Goal: Transaction & Acquisition: Subscribe to service/newsletter

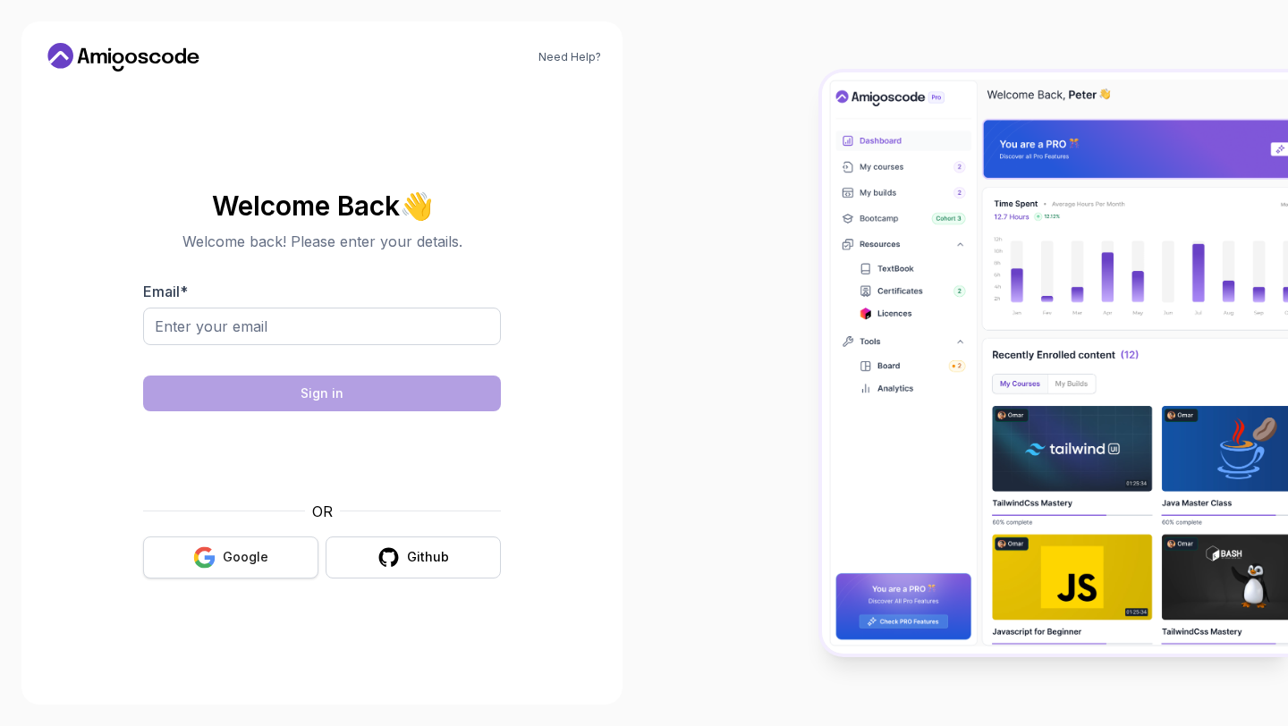
click at [229, 560] on div "Google" at bounding box center [246, 557] width 46 height 18
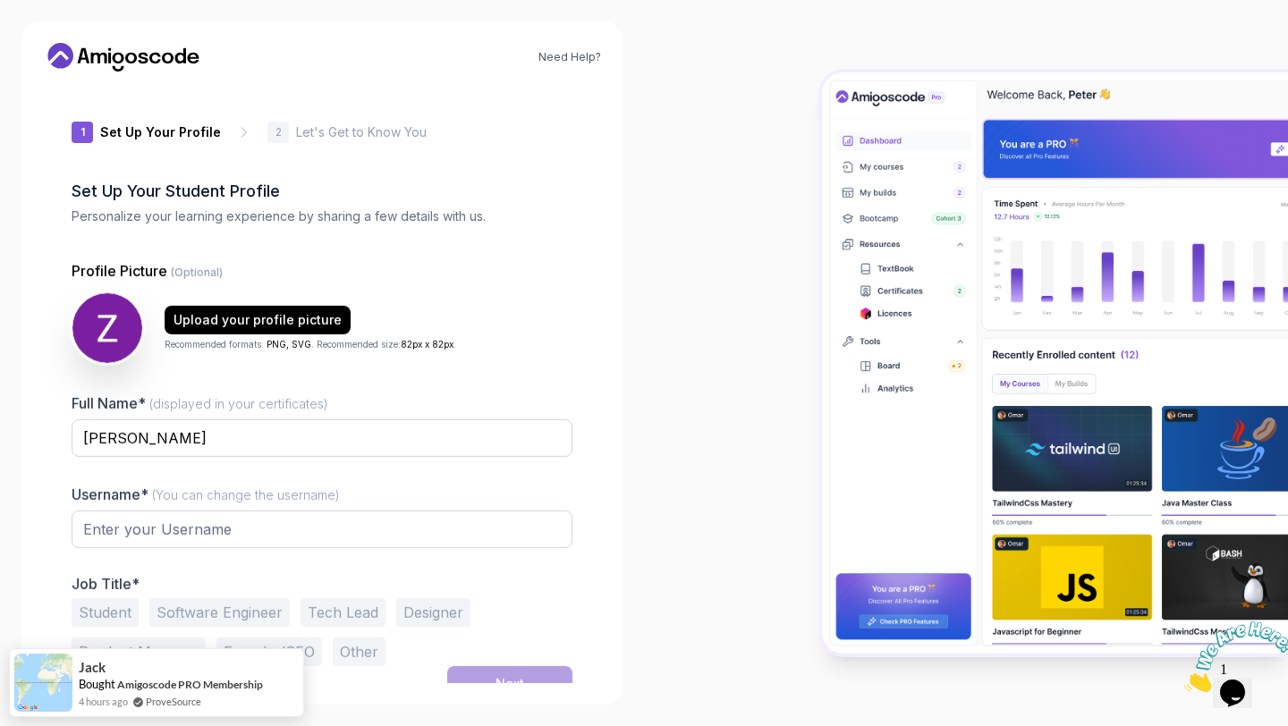
type input "gentletiger8fe31"
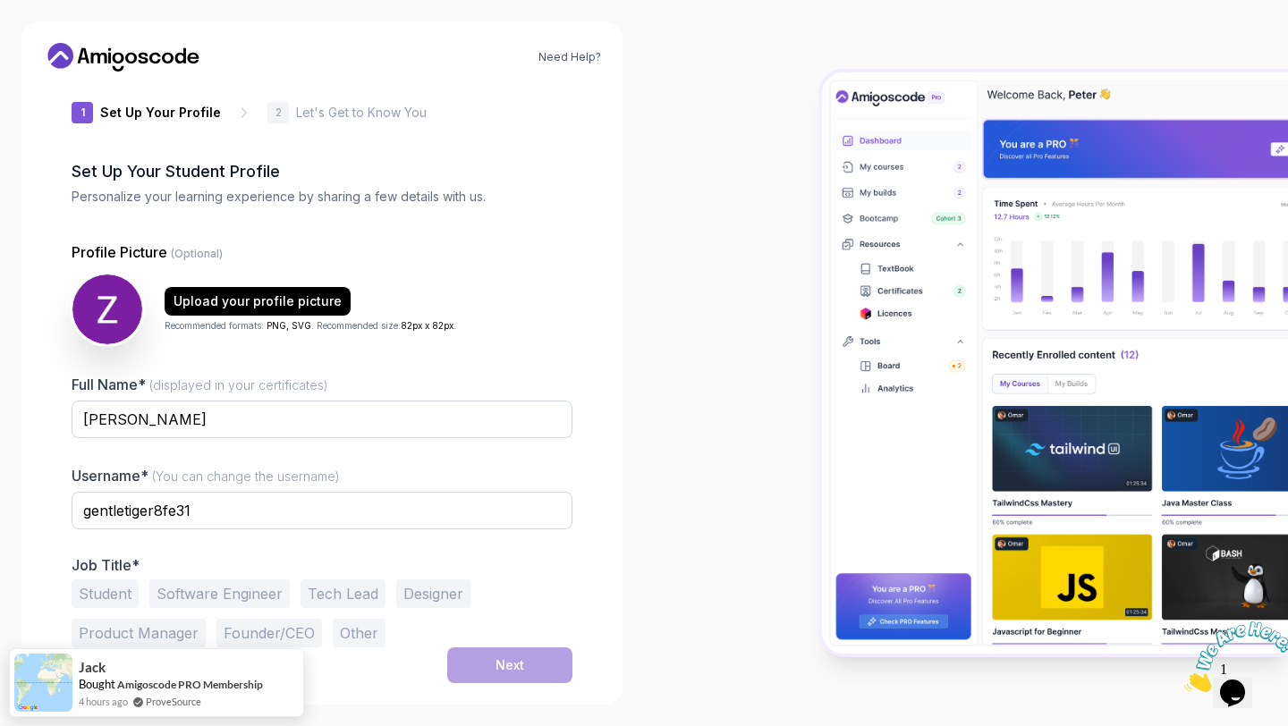
click at [128, 597] on button "Student" at bounding box center [105, 594] width 67 height 29
click at [521, 669] on div "Next" at bounding box center [510, 666] width 29 height 18
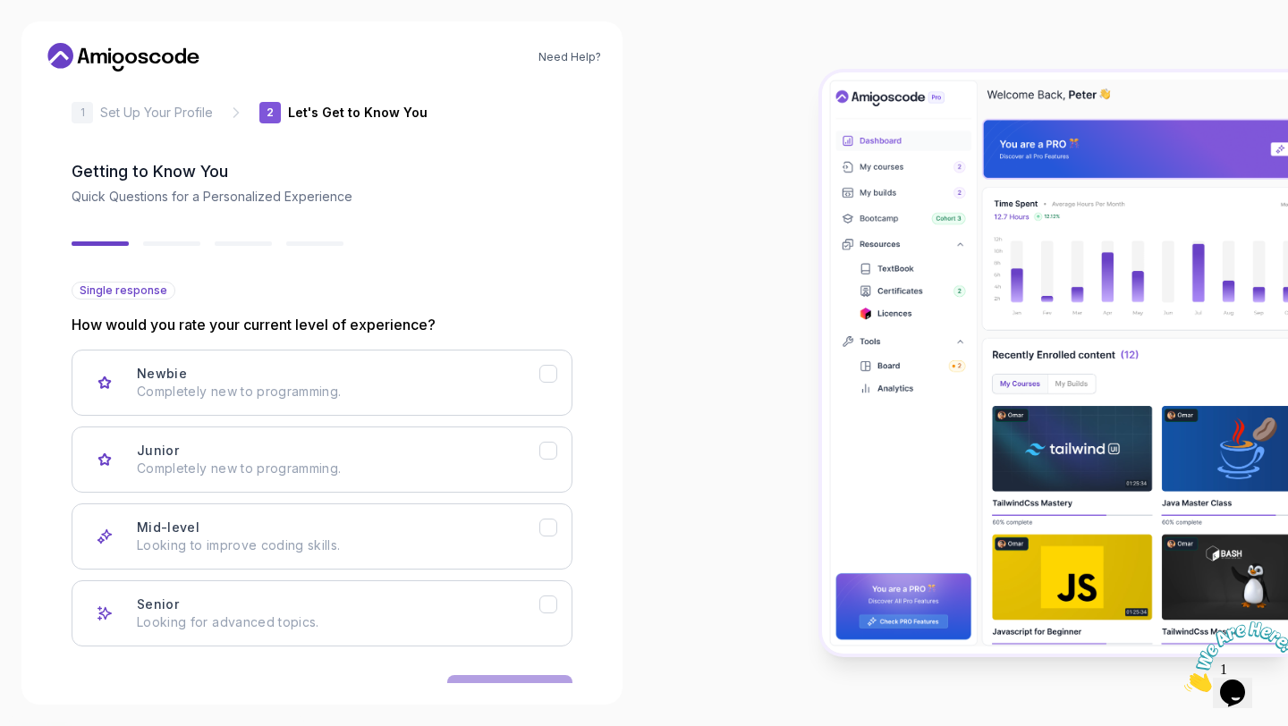
click at [456, 571] on div "Newbie Completely new to programming. Junior Completely new to programming. Mid…" at bounding box center [322, 498] width 501 height 297
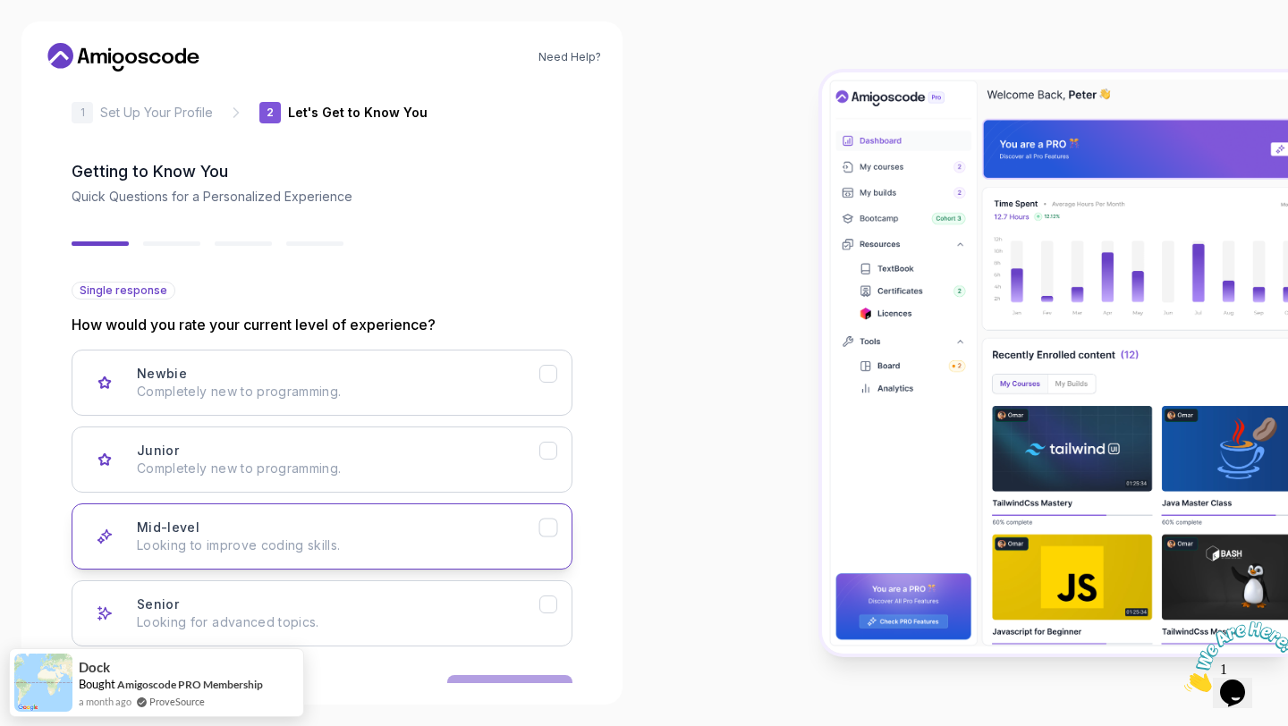
click at [462, 552] on p "Looking to improve coding skills." at bounding box center [338, 546] width 402 height 18
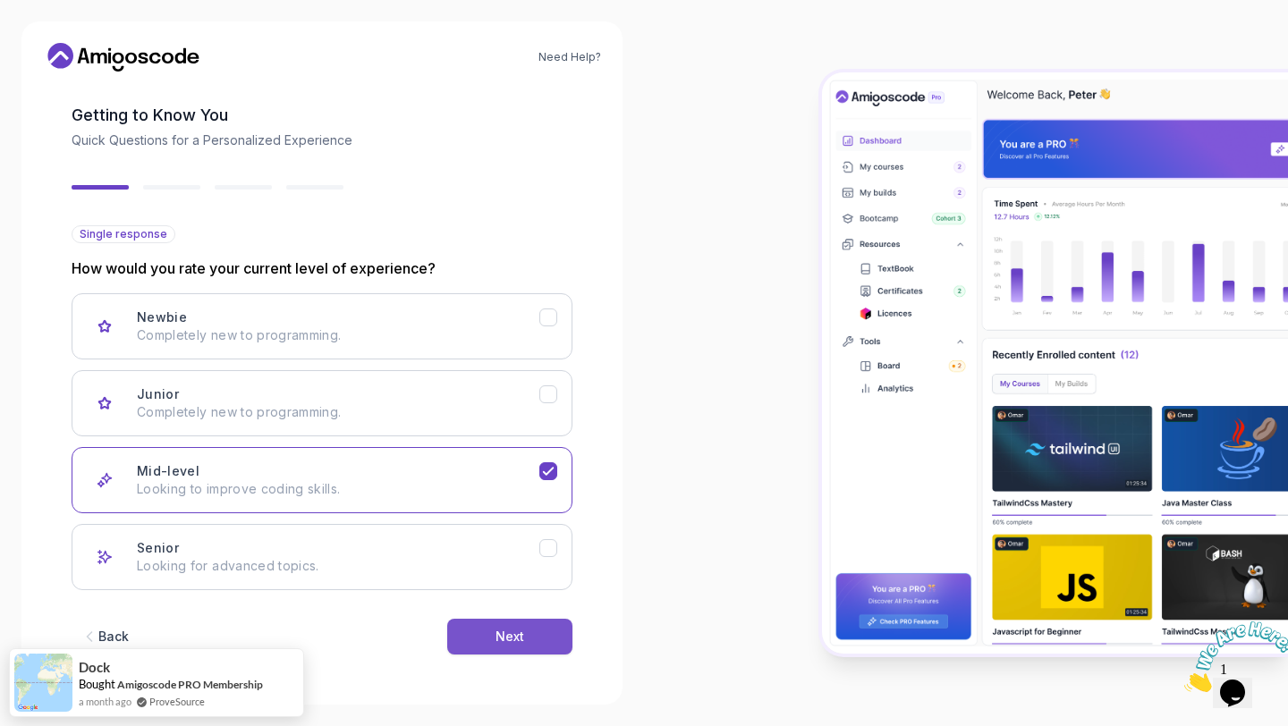
click at [496, 628] on div "Next" at bounding box center [510, 637] width 29 height 18
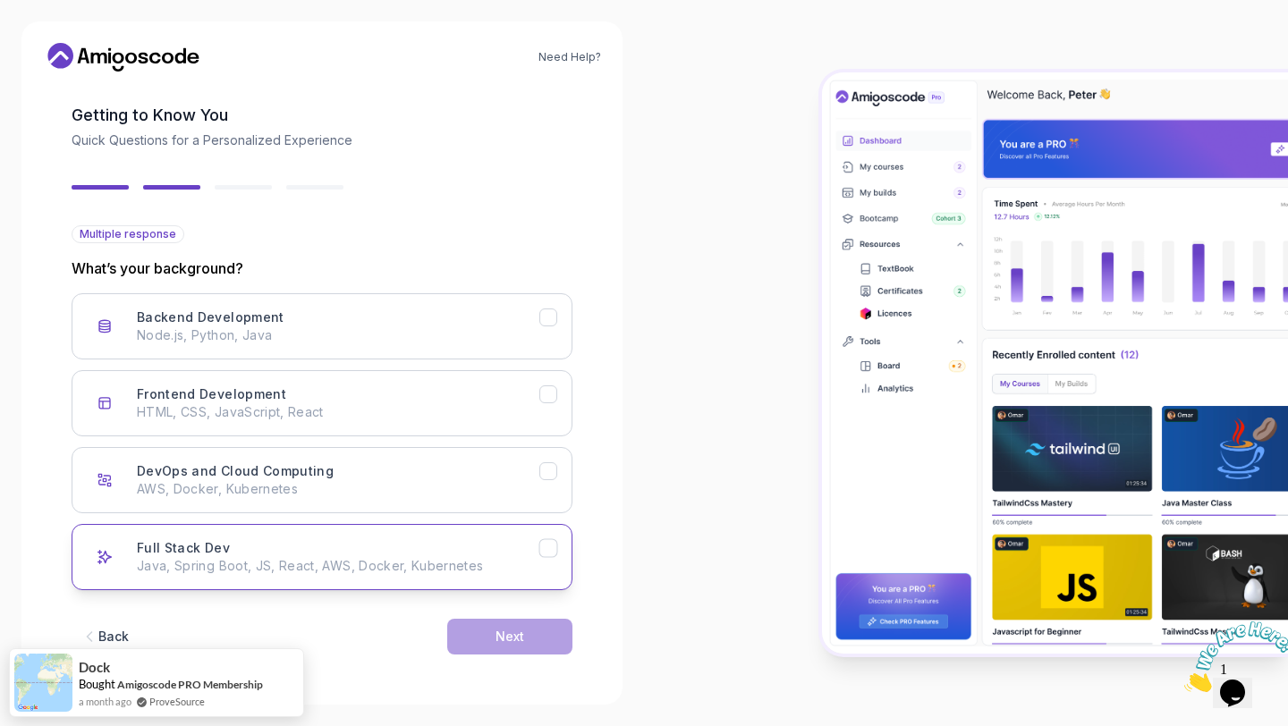
click at [398, 529] on button "Full Stack Dev Java, Spring Boot, JS, React, AWS, Docker, Kubernetes" at bounding box center [322, 557] width 501 height 66
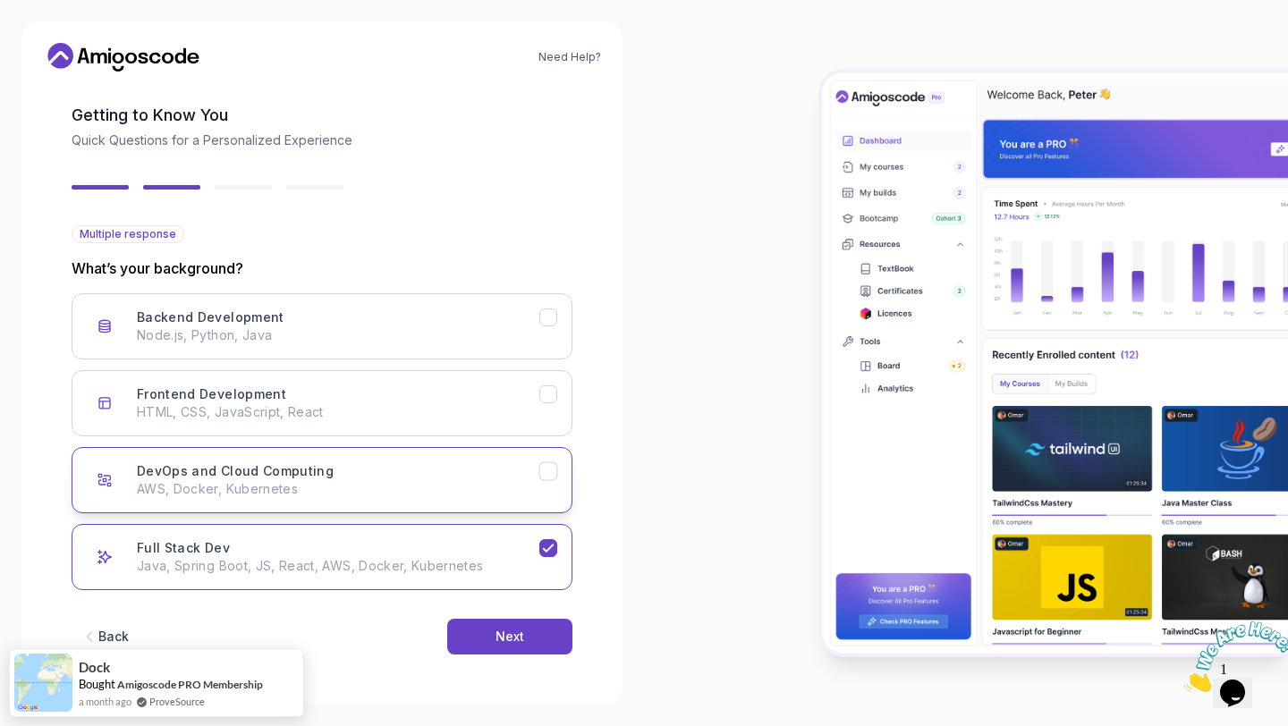
click at [395, 483] on p "AWS, Docker, Kubernetes" at bounding box center [338, 489] width 402 height 18
click at [492, 645] on button "Next" at bounding box center [509, 637] width 125 height 36
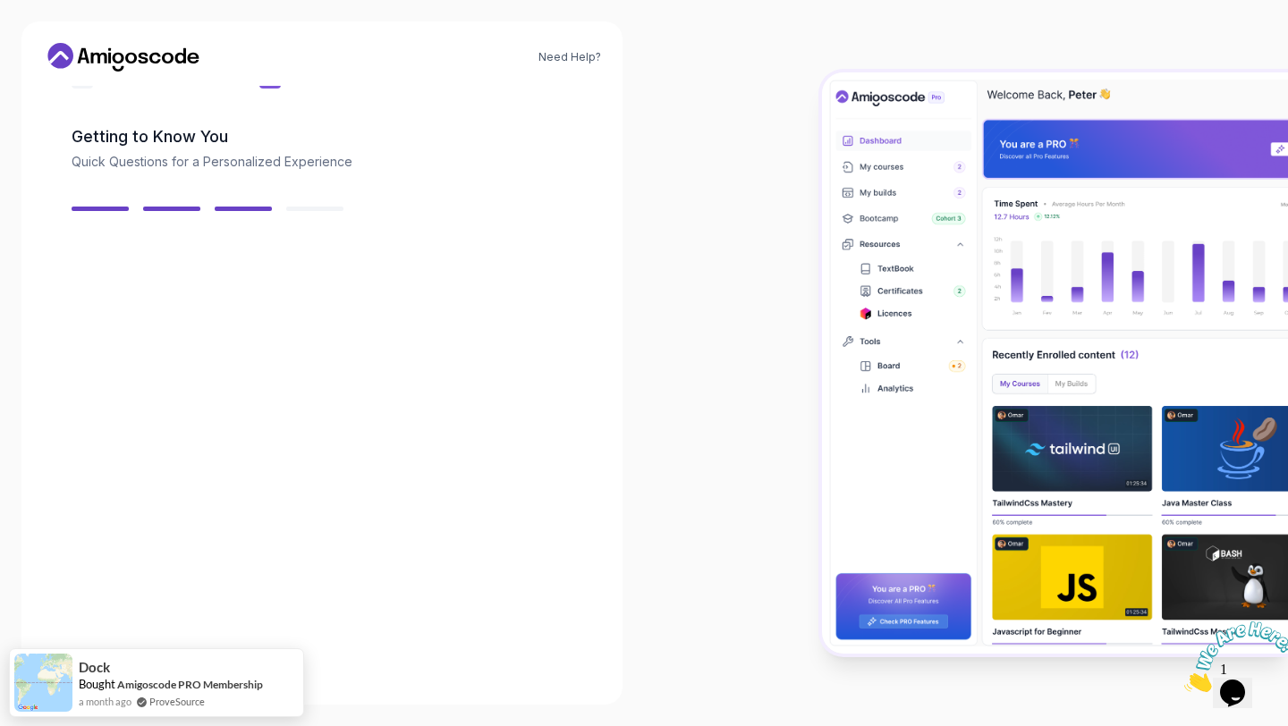
scroll to position [55, 0]
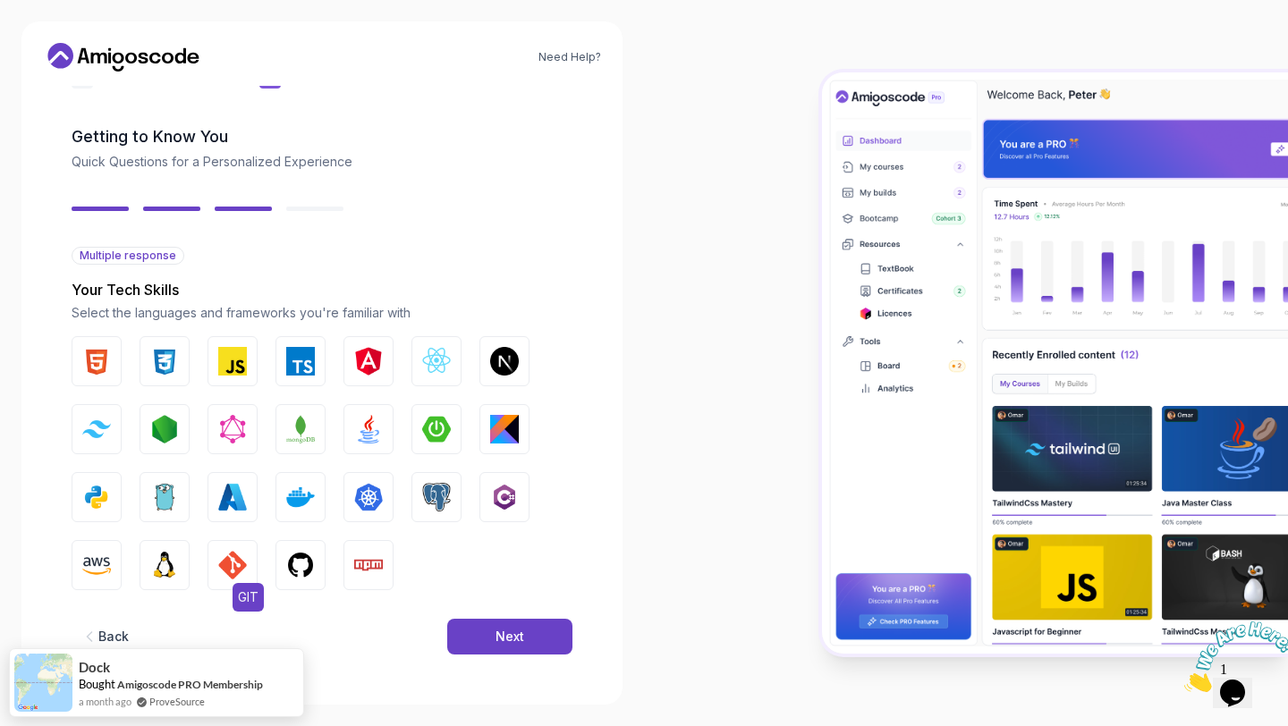
click at [245, 570] on img "button" at bounding box center [232, 565] width 29 height 29
click at [162, 568] on img "button" at bounding box center [164, 565] width 29 height 29
click at [97, 564] on img "button" at bounding box center [96, 565] width 29 height 29
click at [234, 490] on img "button" at bounding box center [232, 497] width 29 height 29
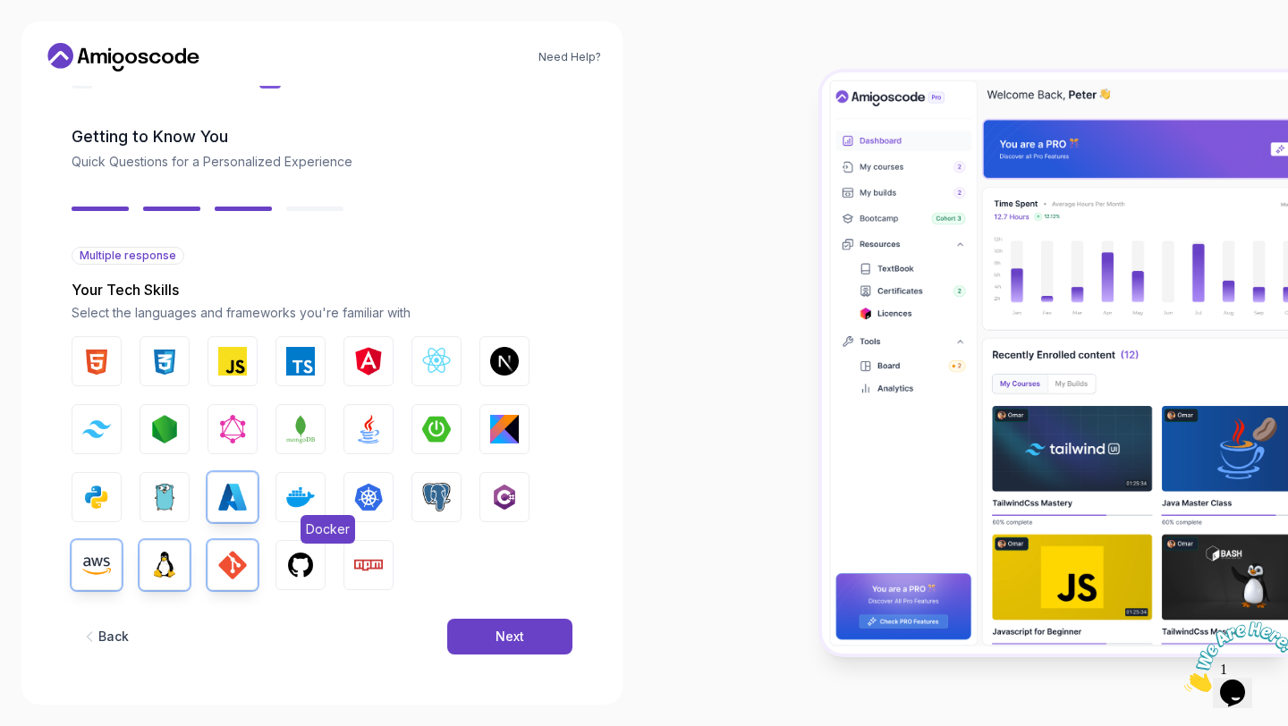
click at [302, 491] on img "button" at bounding box center [300, 497] width 29 height 29
click at [381, 511] on img "button" at bounding box center [368, 497] width 29 height 29
click at [439, 504] on img "button" at bounding box center [436, 497] width 29 height 29
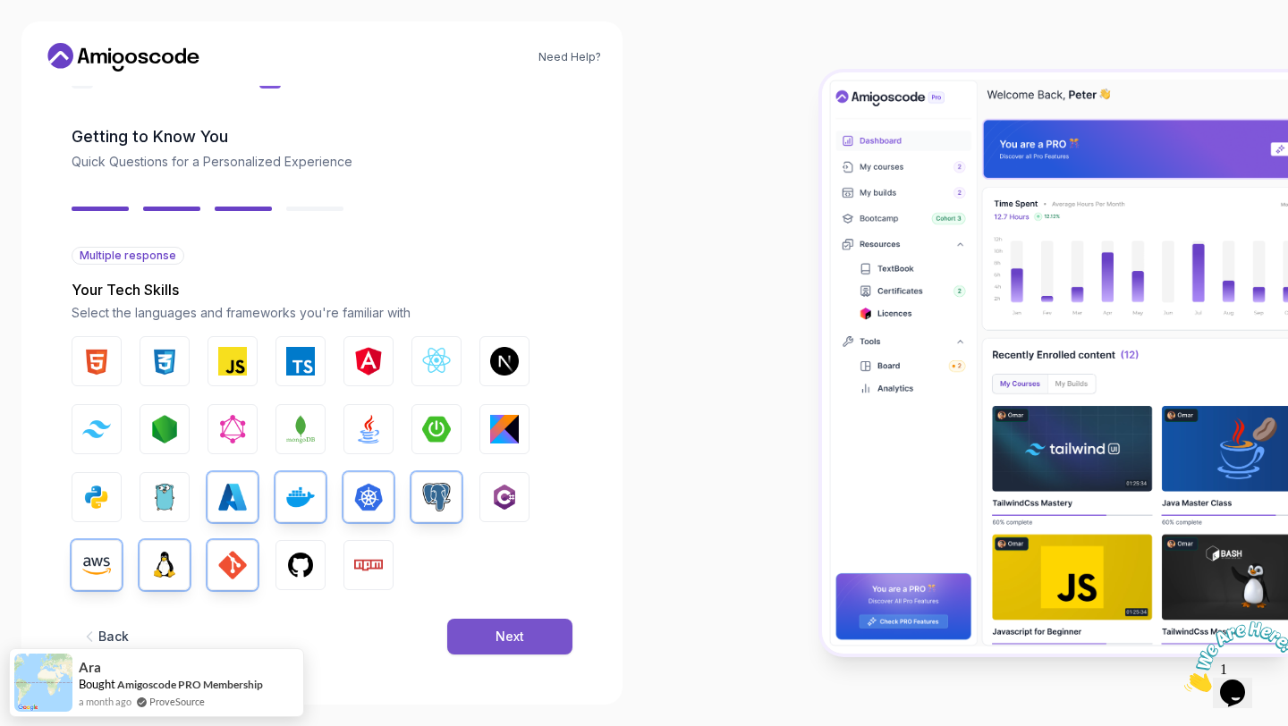
click at [501, 636] on div "Next" at bounding box center [510, 637] width 29 height 18
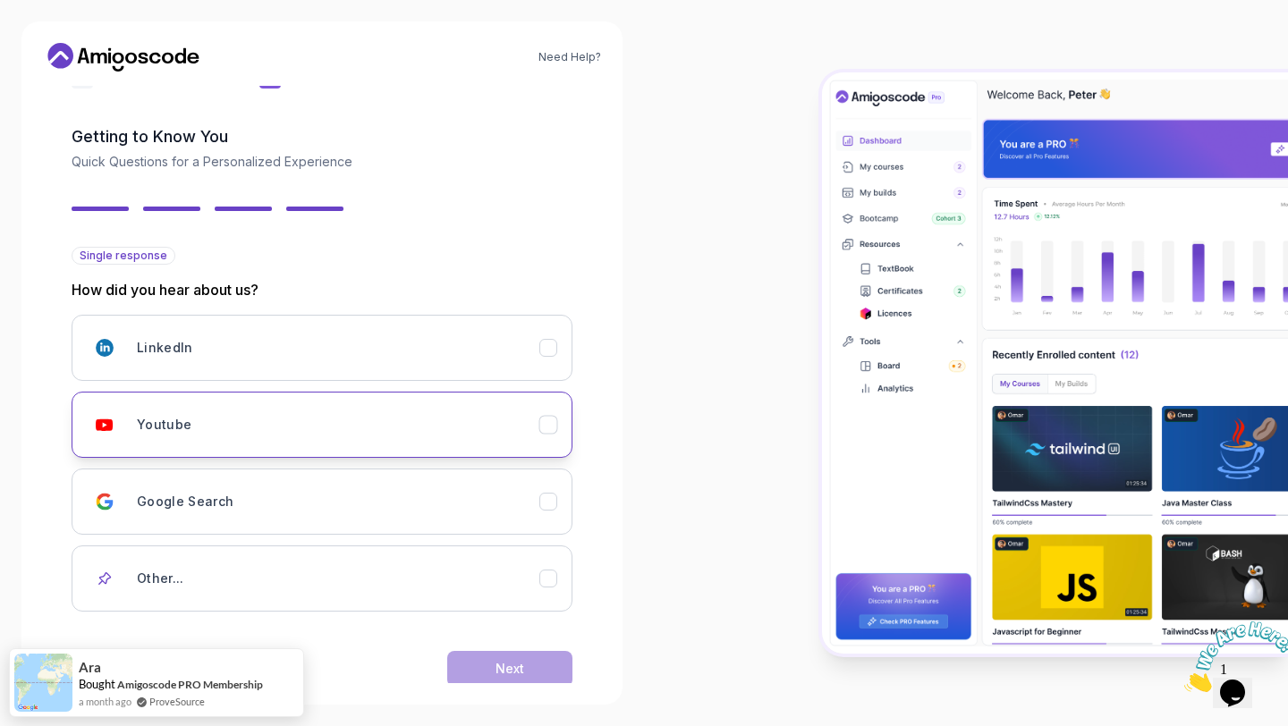
scroll to position [87, 0]
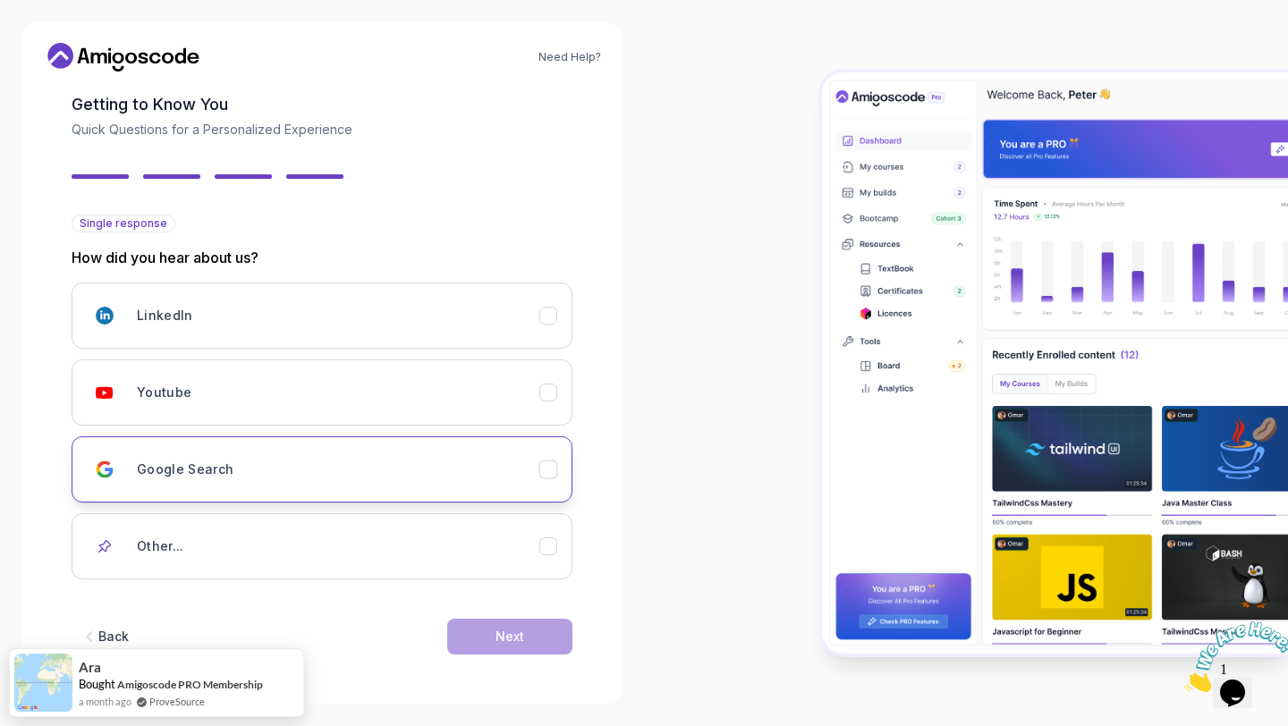
click at [281, 463] on div "Google Search" at bounding box center [338, 470] width 402 height 36
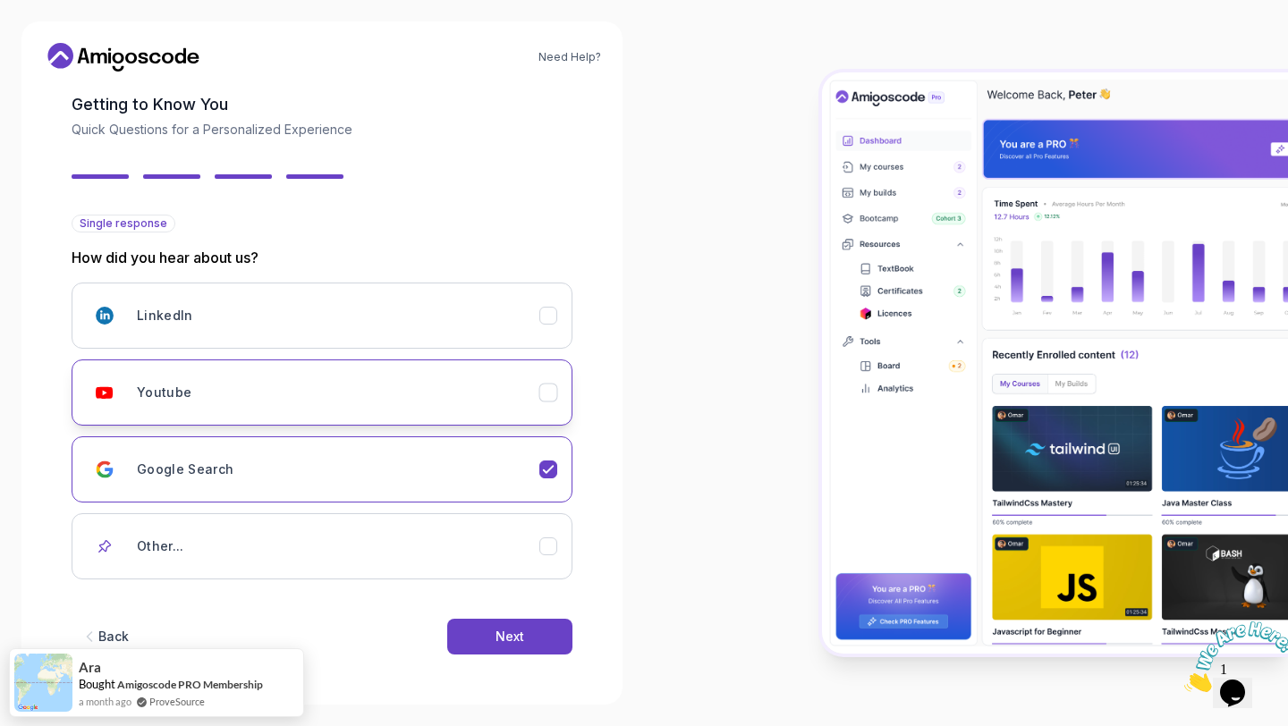
click at [467, 394] on div "Youtube" at bounding box center [338, 393] width 402 height 36
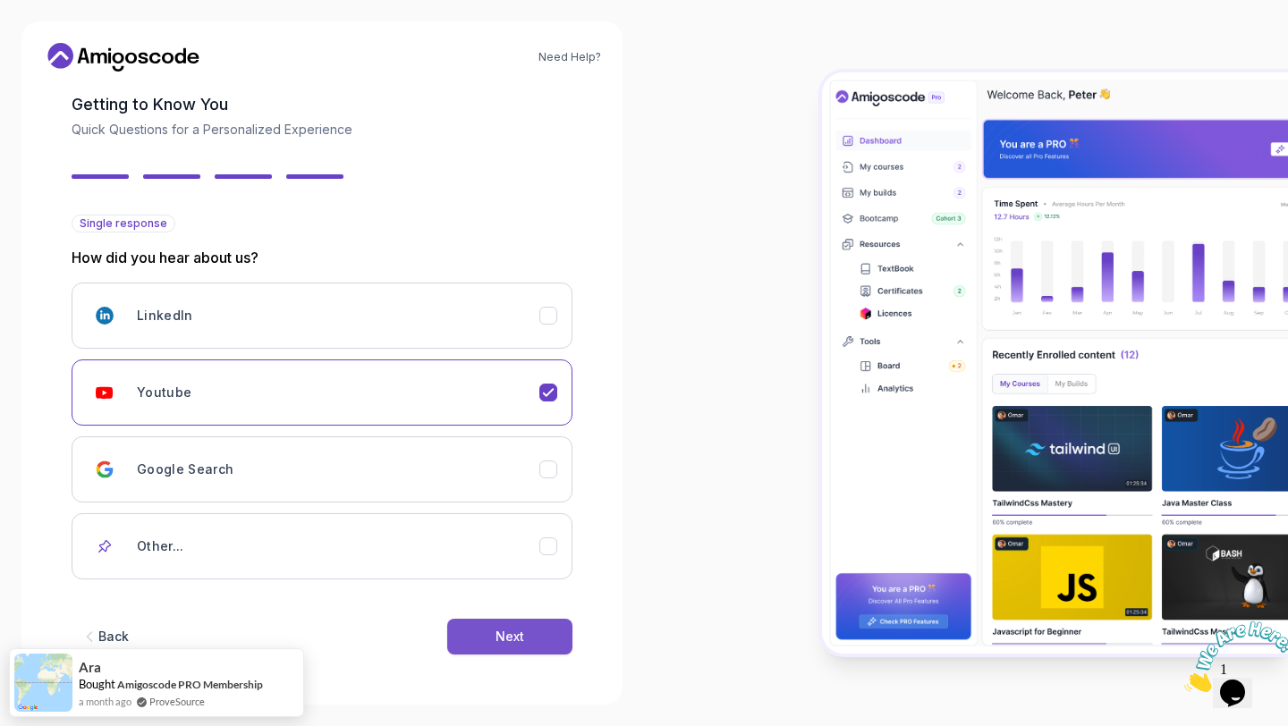
click at [510, 632] on div "Next" at bounding box center [510, 637] width 29 height 18
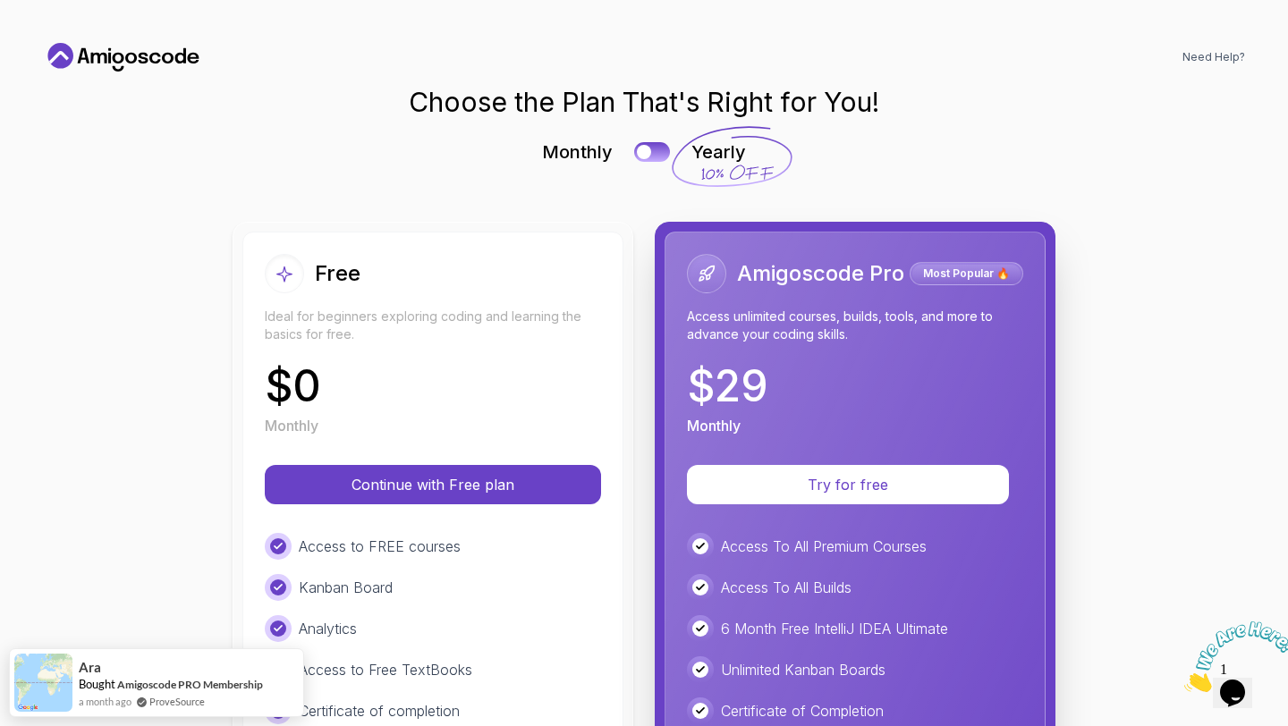
scroll to position [0, 0]
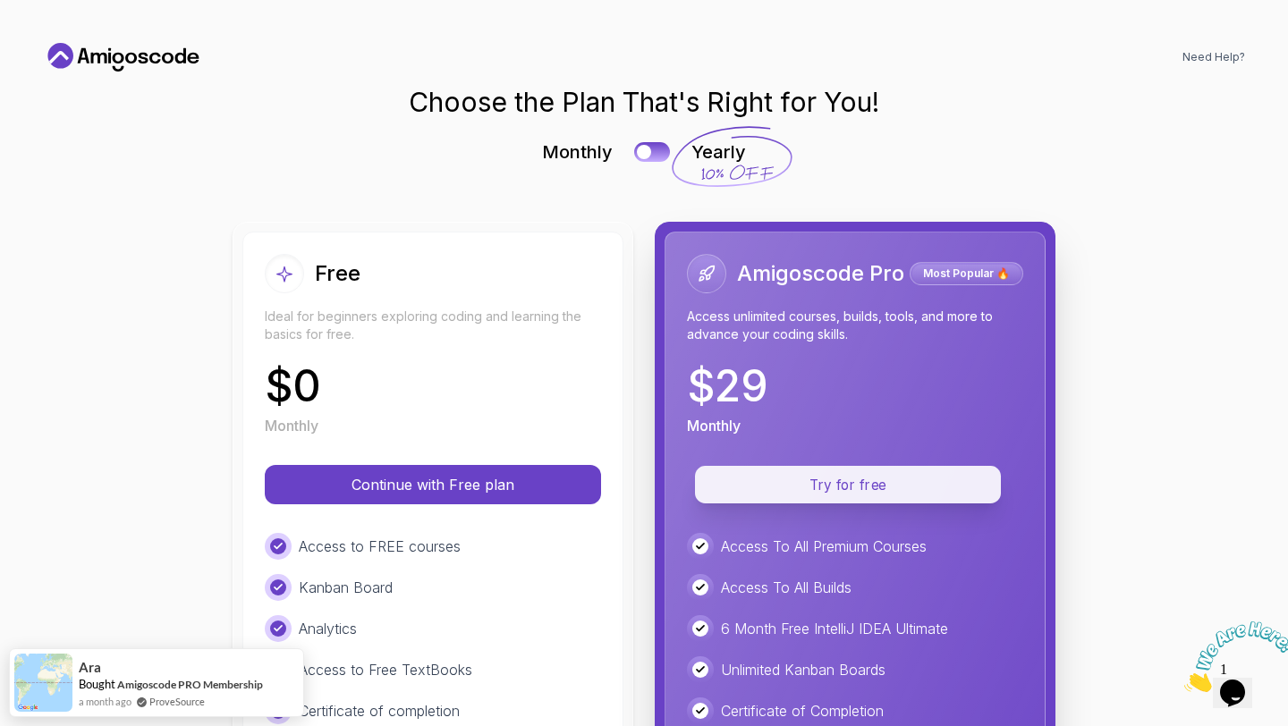
click at [779, 491] on p "Try for free" at bounding box center [848, 485] width 265 height 21
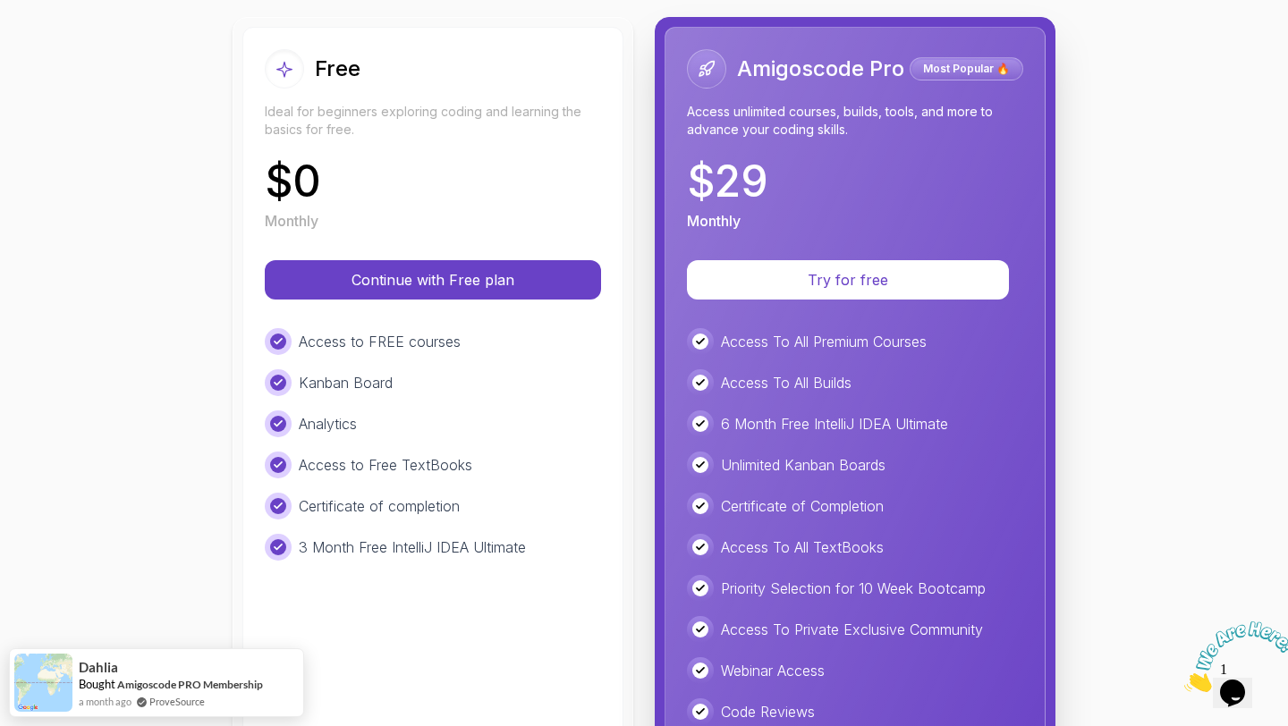
scroll to position [182, 0]
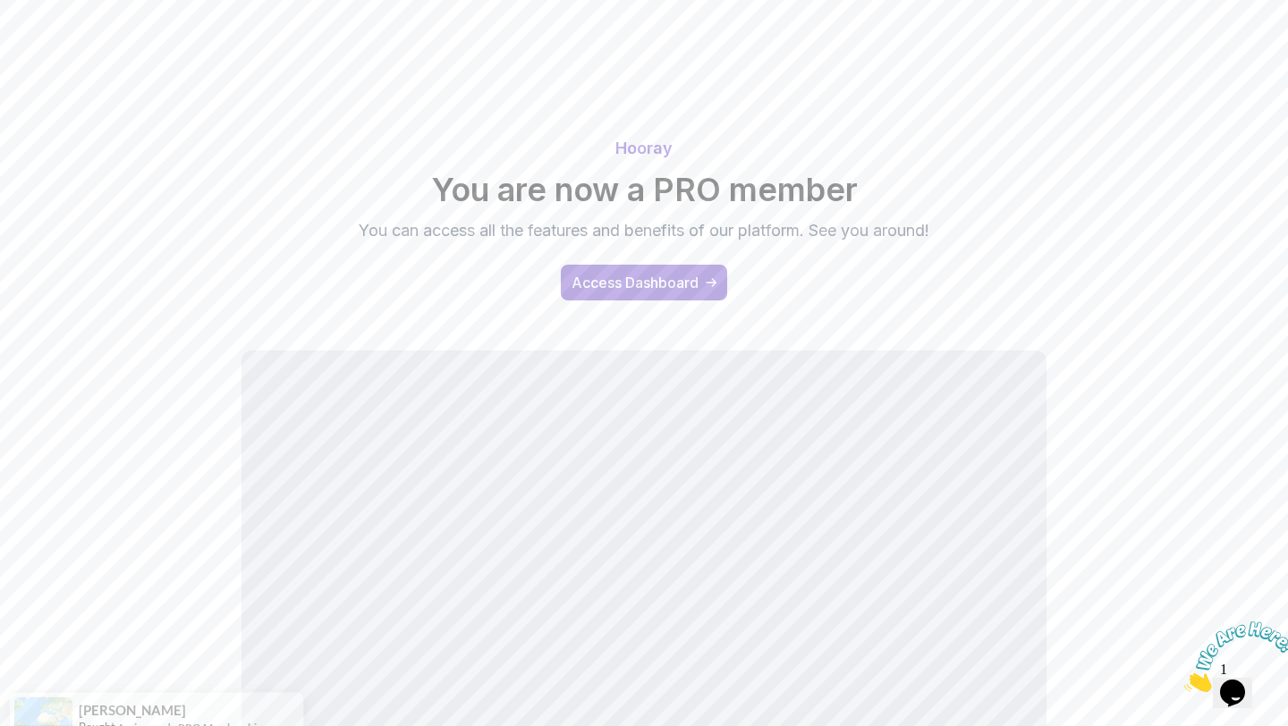
click at [622, 317] on div "Hooray You are now a PRO member You can access all the features and benefits of…" at bounding box center [644, 218] width 1252 height 208
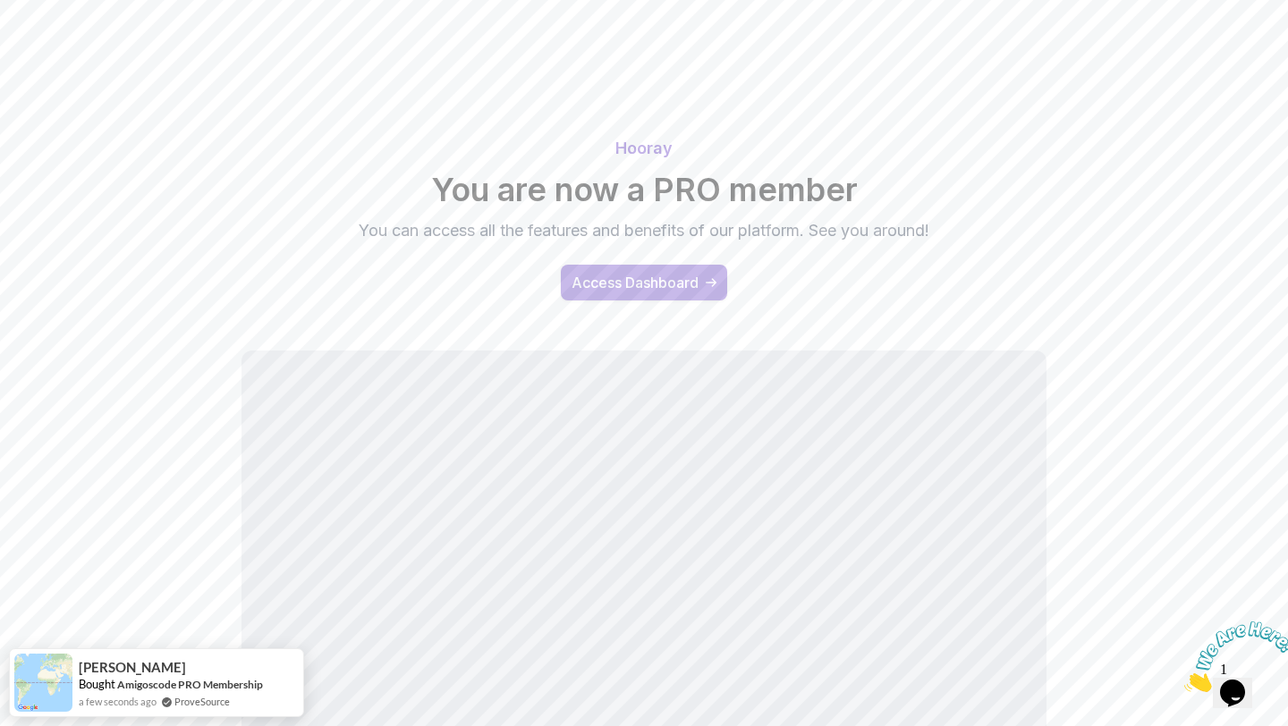
click at [626, 289] on div "Access Dashboard" at bounding box center [635, 282] width 127 height 21
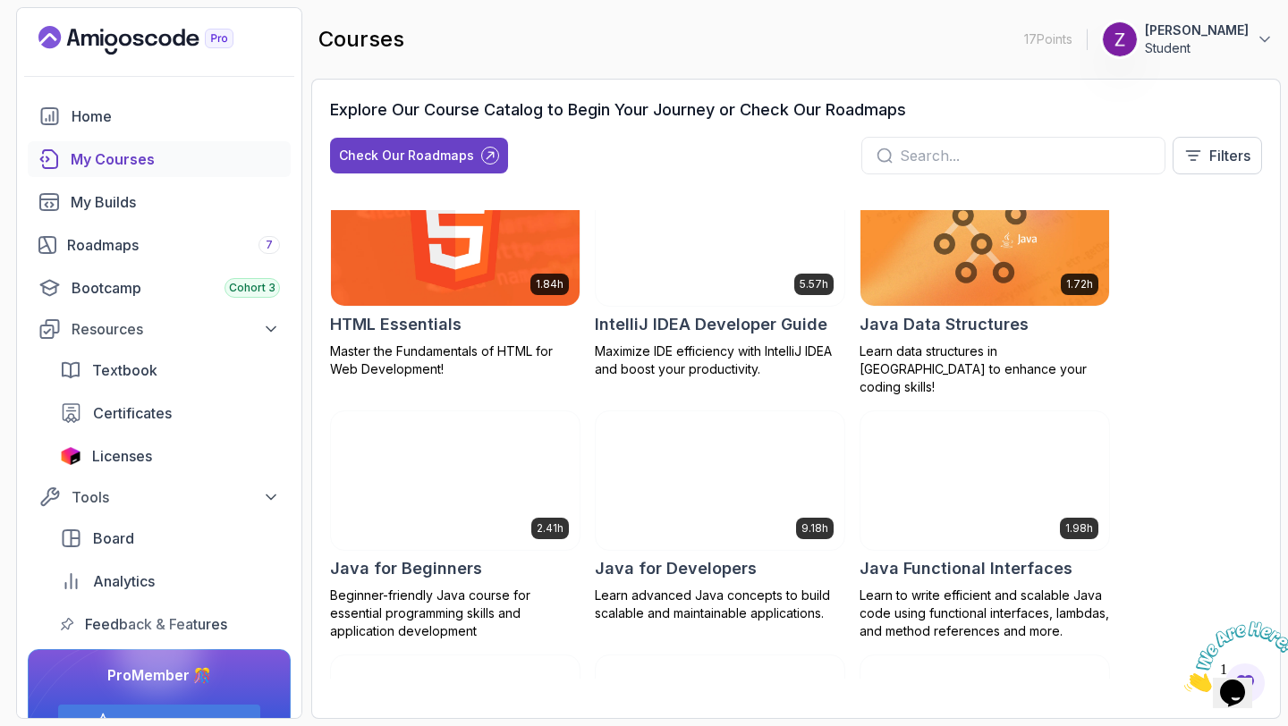
scroll to position [1072, 0]
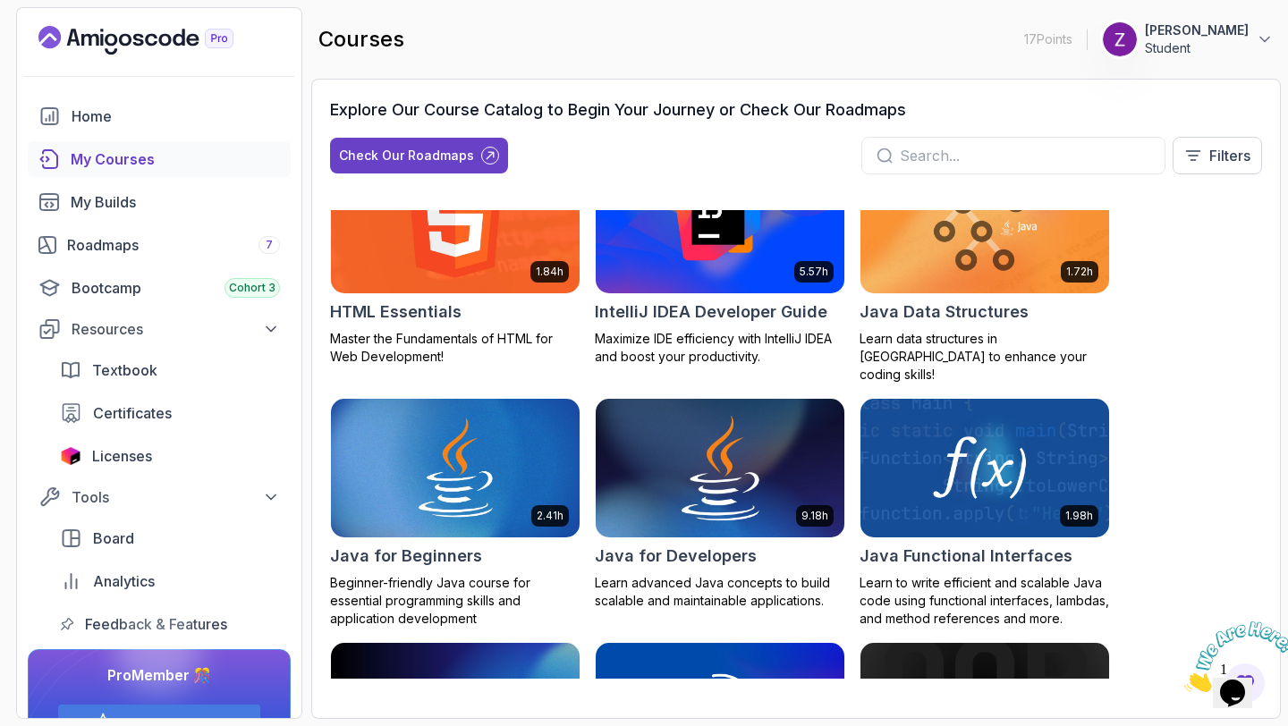
click at [676, 466] on img at bounding box center [719, 468] width 261 height 146
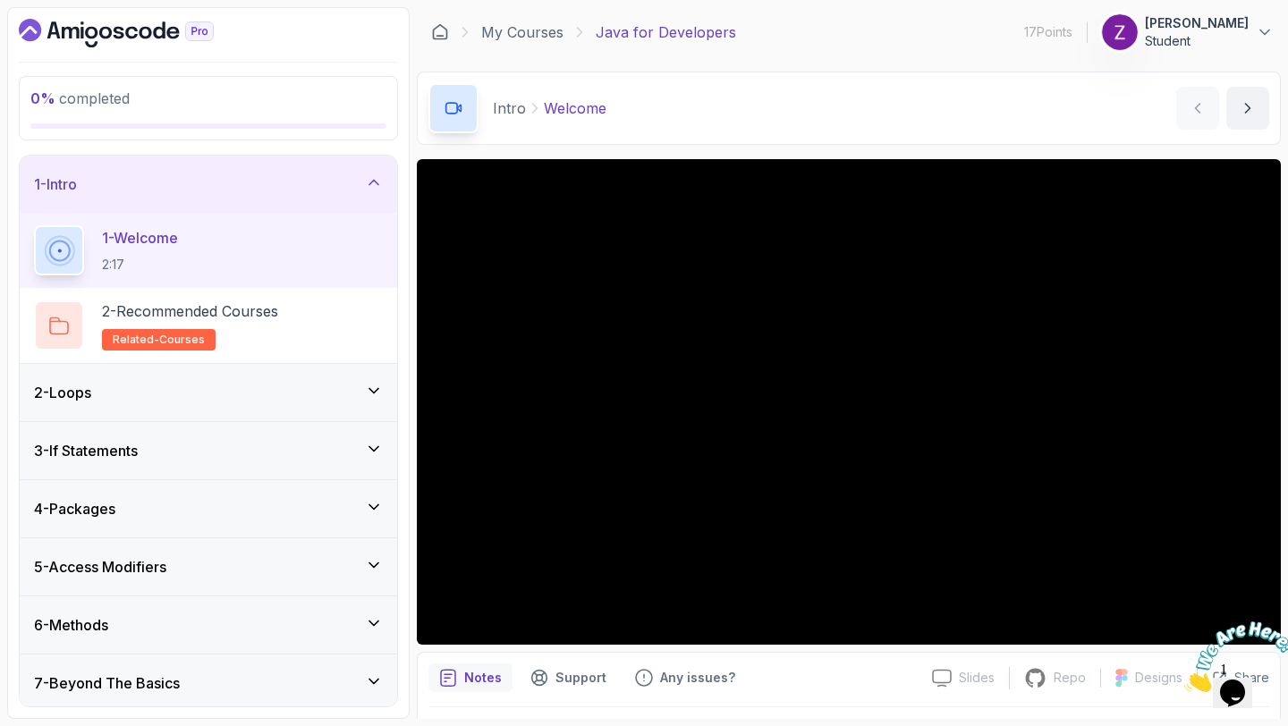
click at [1138, 41] on img at bounding box center [1120, 32] width 36 height 36
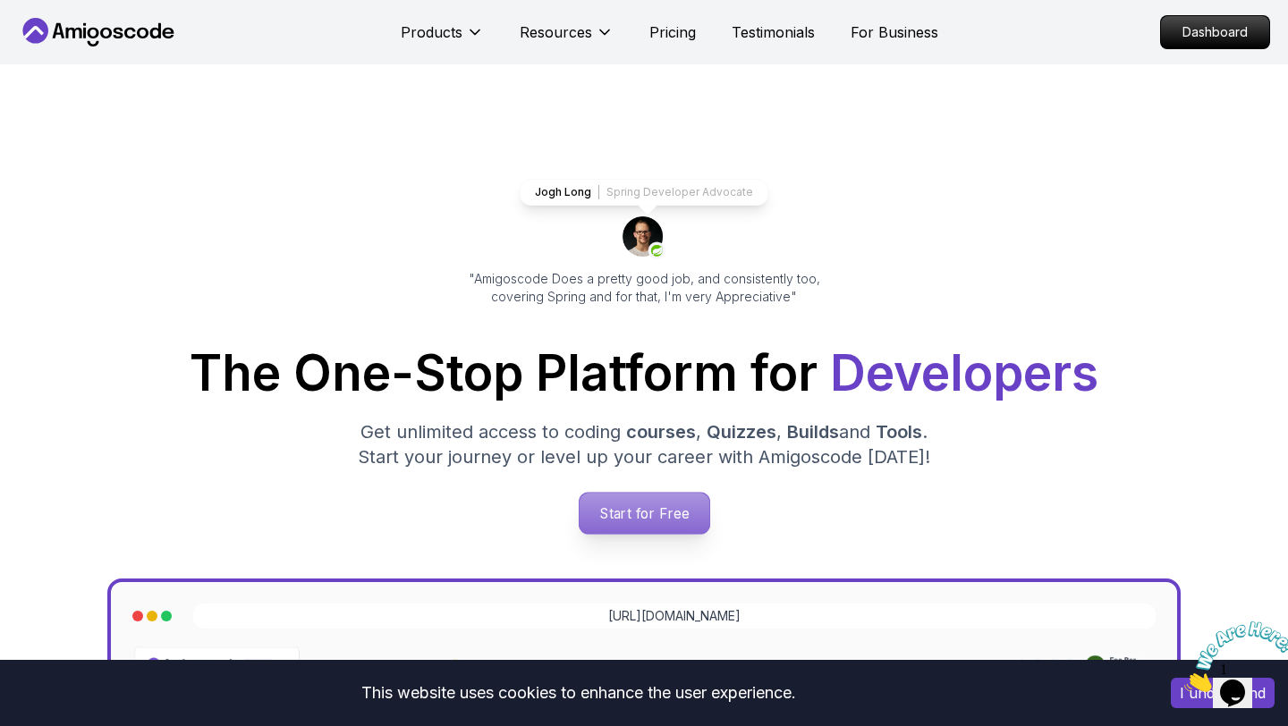
click at [633, 502] on p "Start for Free" at bounding box center [644, 513] width 130 height 41
